Goal: Book appointment/travel/reservation

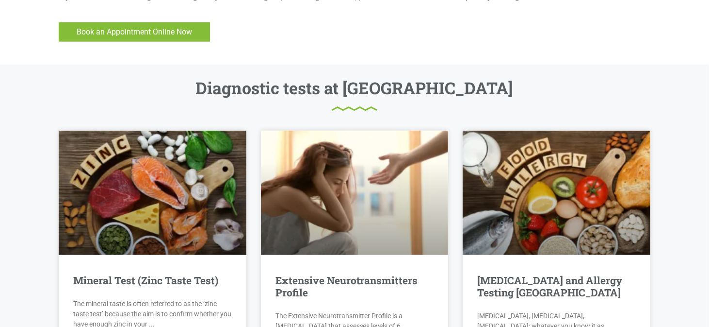
scroll to position [679, 0]
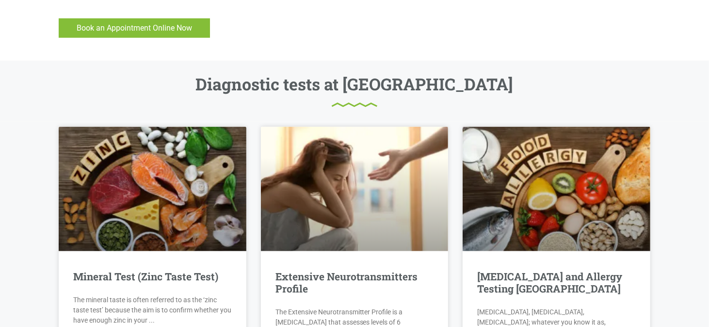
click at [153, 17] on img at bounding box center [126, 14] width 135 height 19
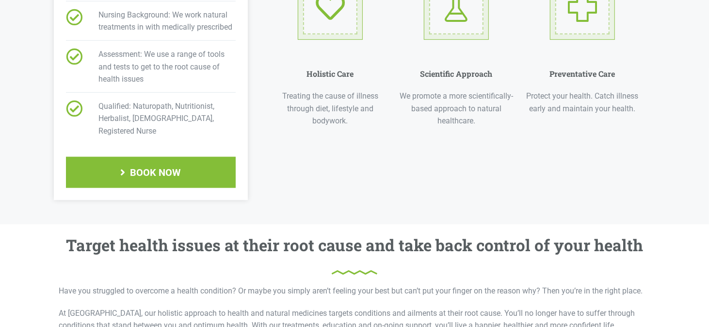
scroll to position [437, 0]
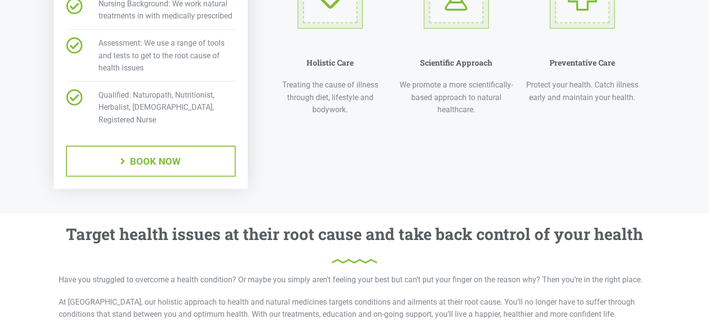
click at [145, 147] on span "BOOK NOW" at bounding box center [151, 161] width 168 height 29
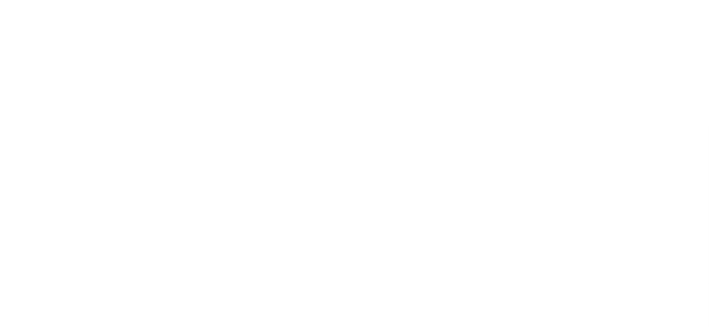
scroll to position [49, 0]
